Goal: Entertainment & Leisure: Consume media (video, audio)

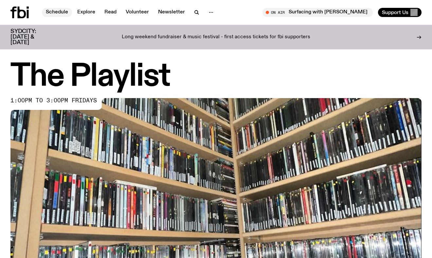
click at [50, 9] on link "Schedule" at bounding box center [57, 12] width 30 height 9
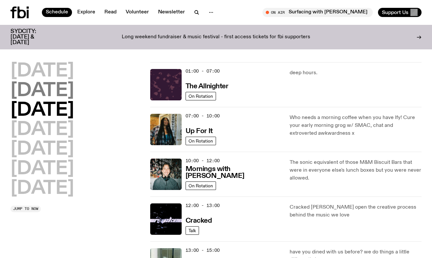
click at [73, 92] on h2 "[DATE]" at bounding box center [42, 91] width 64 height 18
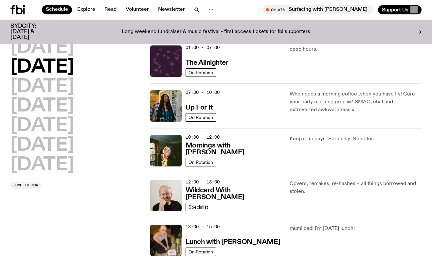
scroll to position [19, 0]
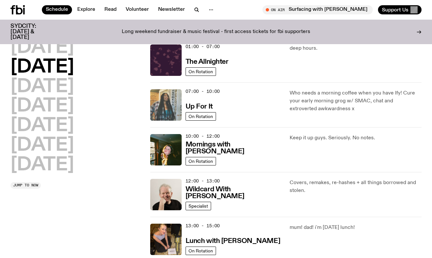
click at [178, 112] on img at bounding box center [165, 104] width 31 height 31
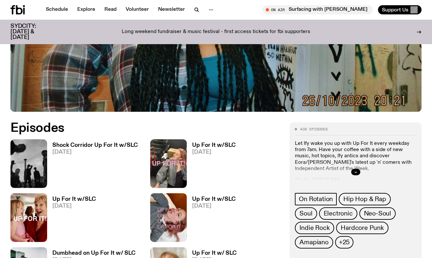
scroll to position [214, 0]
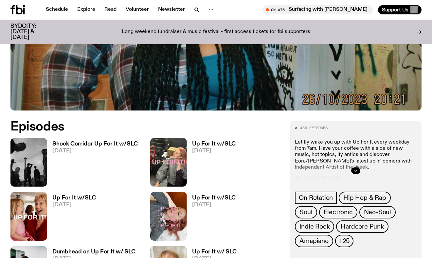
click at [83, 145] on h3 "Shock Corridor Up For It w/SLC" at bounding box center [94, 144] width 85 height 6
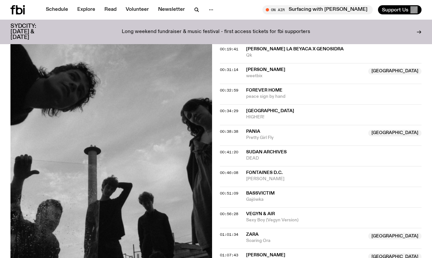
scroll to position [378, 0]
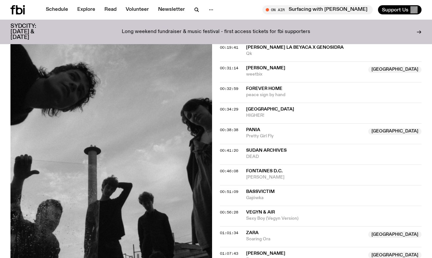
click at [256, 107] on span "[GEOGRAPHIC_DATA]" at bounding box center [270, 109] width 48 height 5
click at [254, 128] on span "PANIA" at bounding box center [253, 130] width 14 height 5
click at [232, 127] on span "00:38:38" at bounding box center [229, 129] width 18 height 5
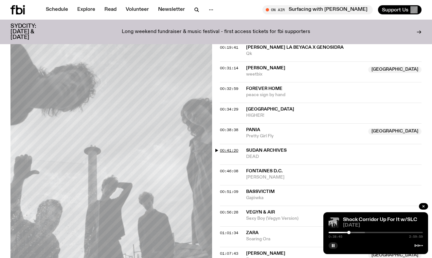
click at [231, 148] on span "00:41:20" at bounding box center [229, 150] width 18 height 5
click at [226, 189] on span "00:51:09" at bounding box center [229, 191] width 18 height 5
click at [228, 210] on span "00:56:28" at bounding box center [229, 212] width 18 height 5
drag, startPoint x: 333, startPoint y: 243, endPoint x: 320, endPoint y: 236, distance: 15.7
click at [333, 243] on button "button" at bounding box center [333, 246] width 9 height 7
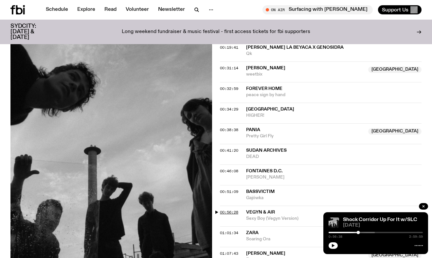
click at [228, 210] on span "00:56:28" at bounding box center [229, 212] width 18 height 5
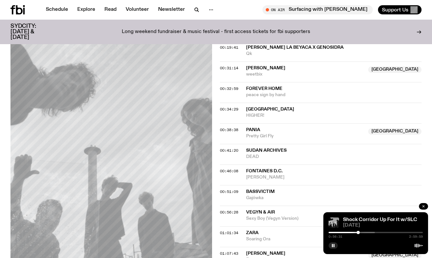
click at [423, 206] on icon "button" at bounding box center [424, 207] width 4 height 4
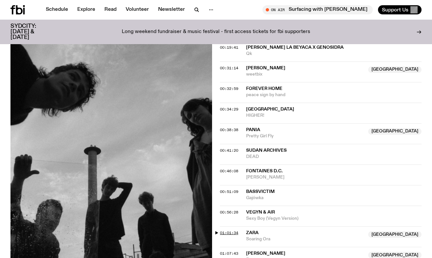
click at [231, 230] on span "01:01:34" at bounding box center [229, 232] width 18 height 5
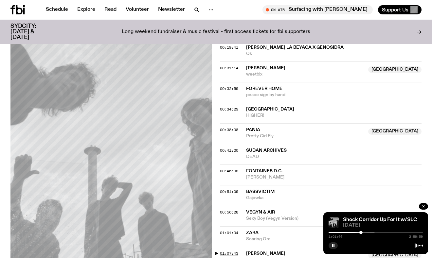
click at [233, 251] on span "01:07:43" at bounding box center [229, 253] width 18 height 5
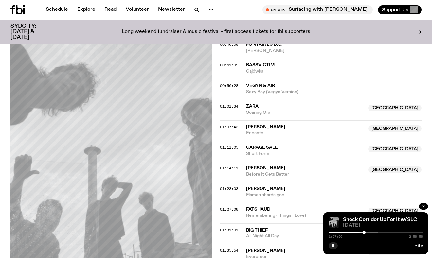
scroll to position [509, 0]
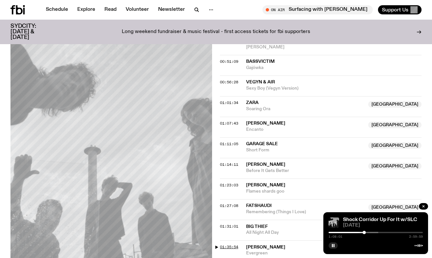
click at [228, 245] on span "01:35:54" at bounding box center [229, 247] width 18 height 5
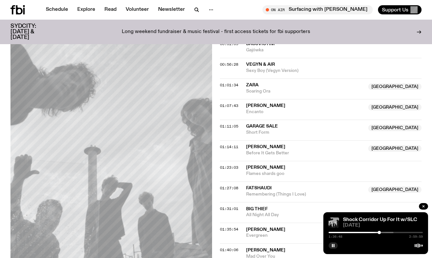
scroll to position [528, 0]
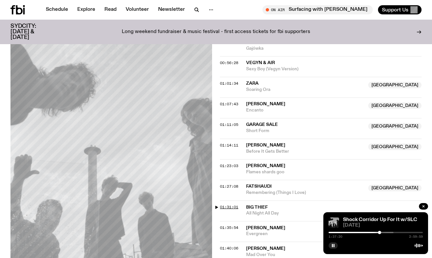
click at [231, 205] on span "01:31:01" at bounding box center [229, 207] width 18 height 5
